Goal: Task Accomplishment & Management: Use online tool/utility

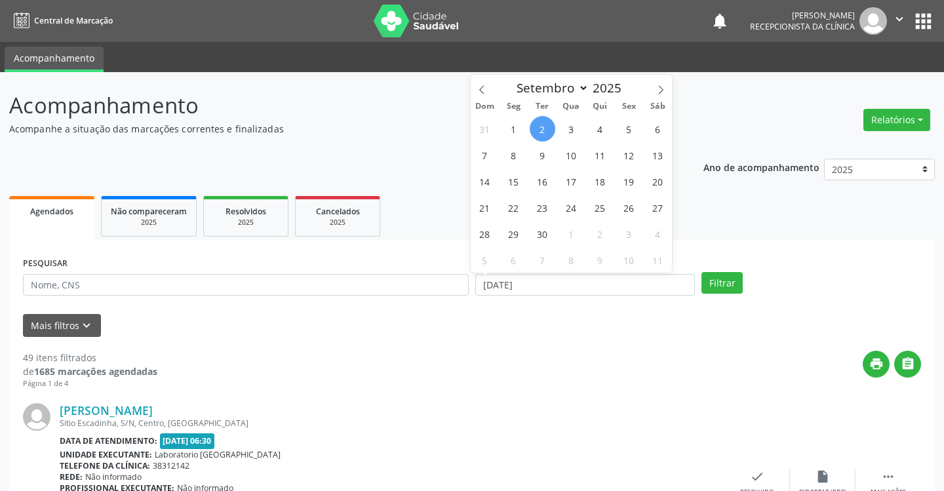
select select "8"
click at [593, 132] on span "4" at bounding box center [601, 129] width 26 height 26
type input "[DATE]"
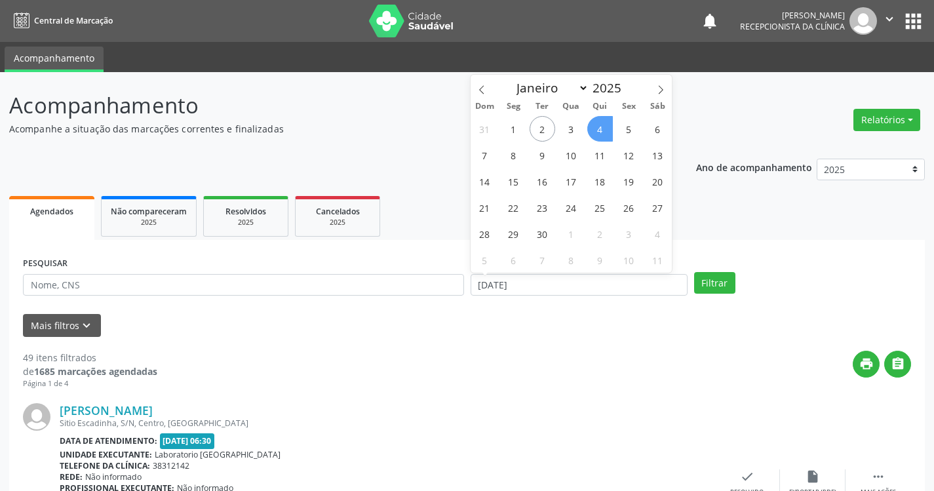
click at [593, 132] on span "4" at bounding box center [601, 129] width 26 height 26
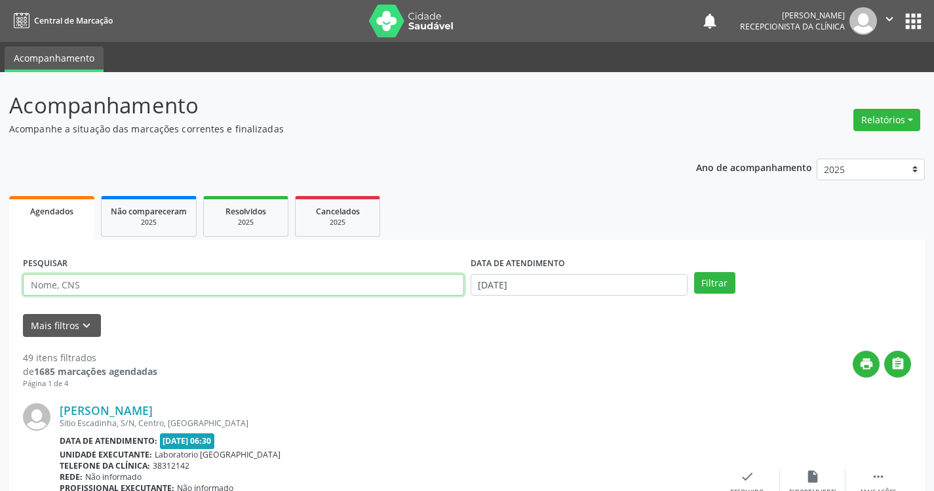
click at [220, 285] on input "text" at bounding box center [243, 285] width 441 height 22
type input "EDVANIA"
click at [694, 272] on button "Filtrar" at bounding box center [714, 283] width 41 height 22
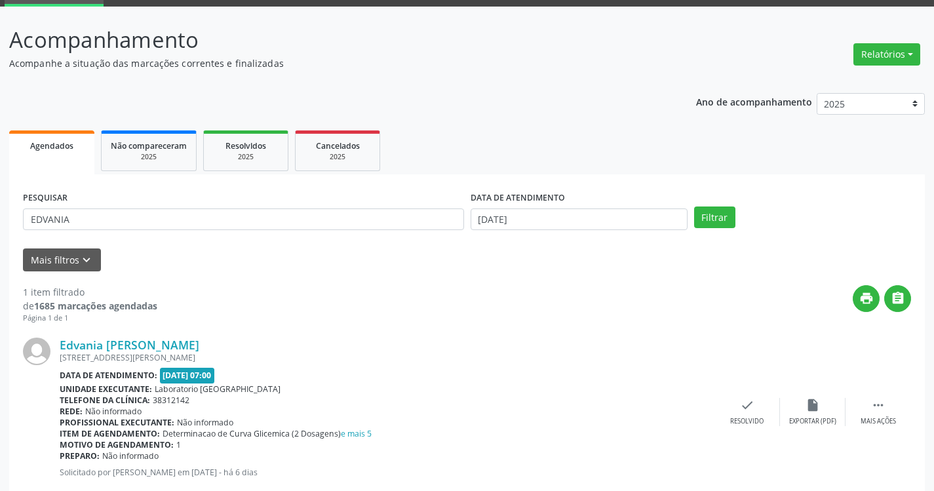
scroll to position [98, 0]
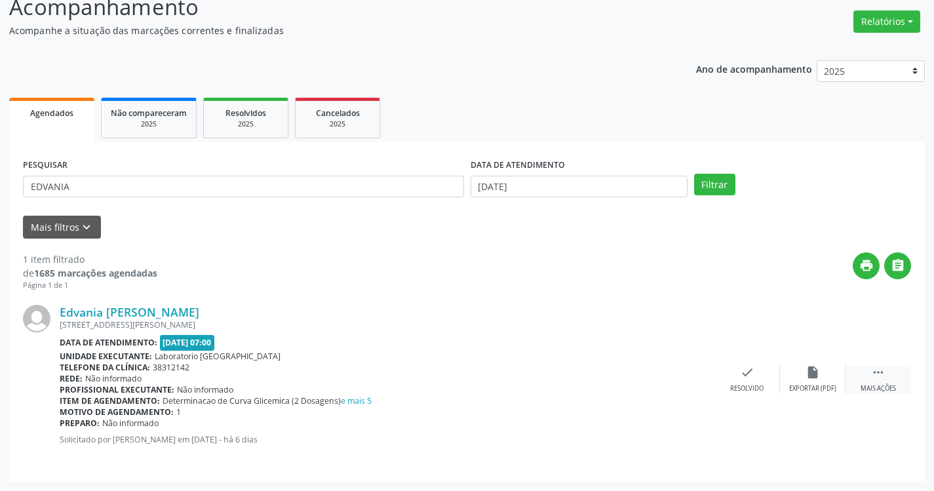
click at [870, 372] on div " Mais ações" at bounding box center [879, 379] width 66 height 28
click at [680, 372] on icon "print" at bounding box center [682, 372] width 14 height 14
